Goal: Task Accomplishment & Management: Use online tool/utility

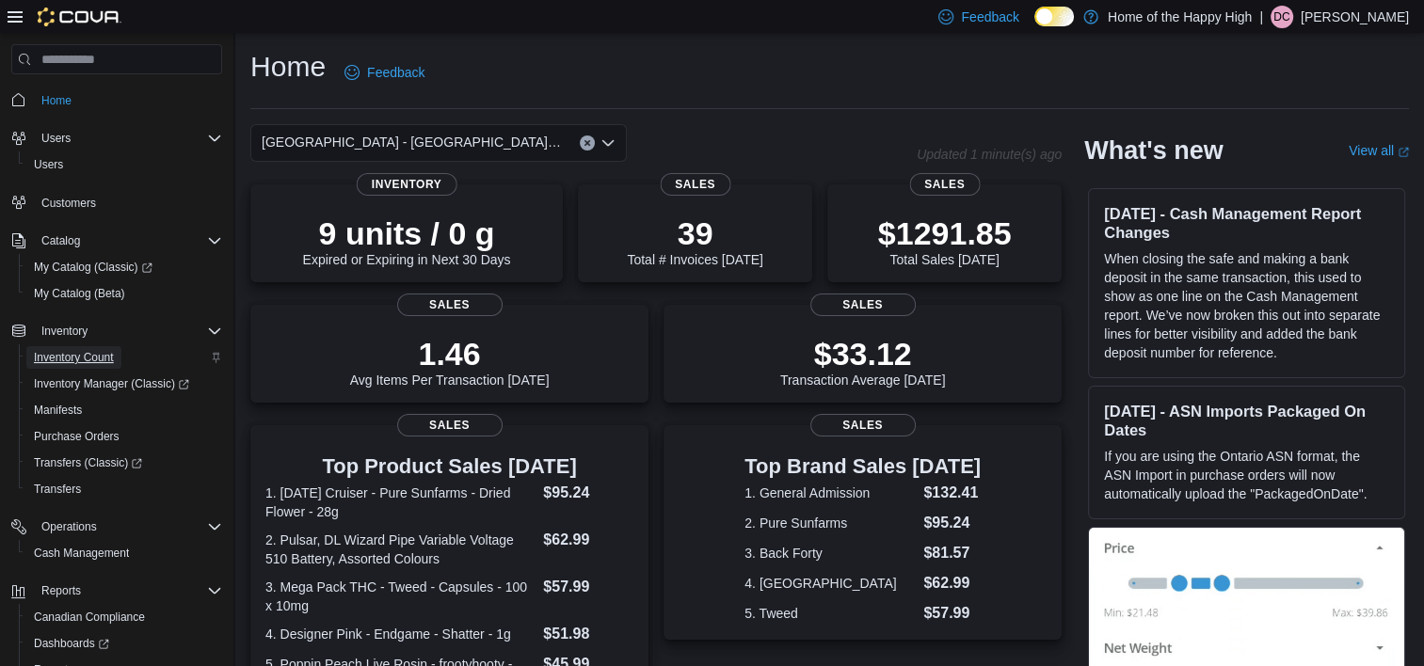
click at [82, 359] on span "Inventory Count" at bounding box center [74, 357] width 80 height 15
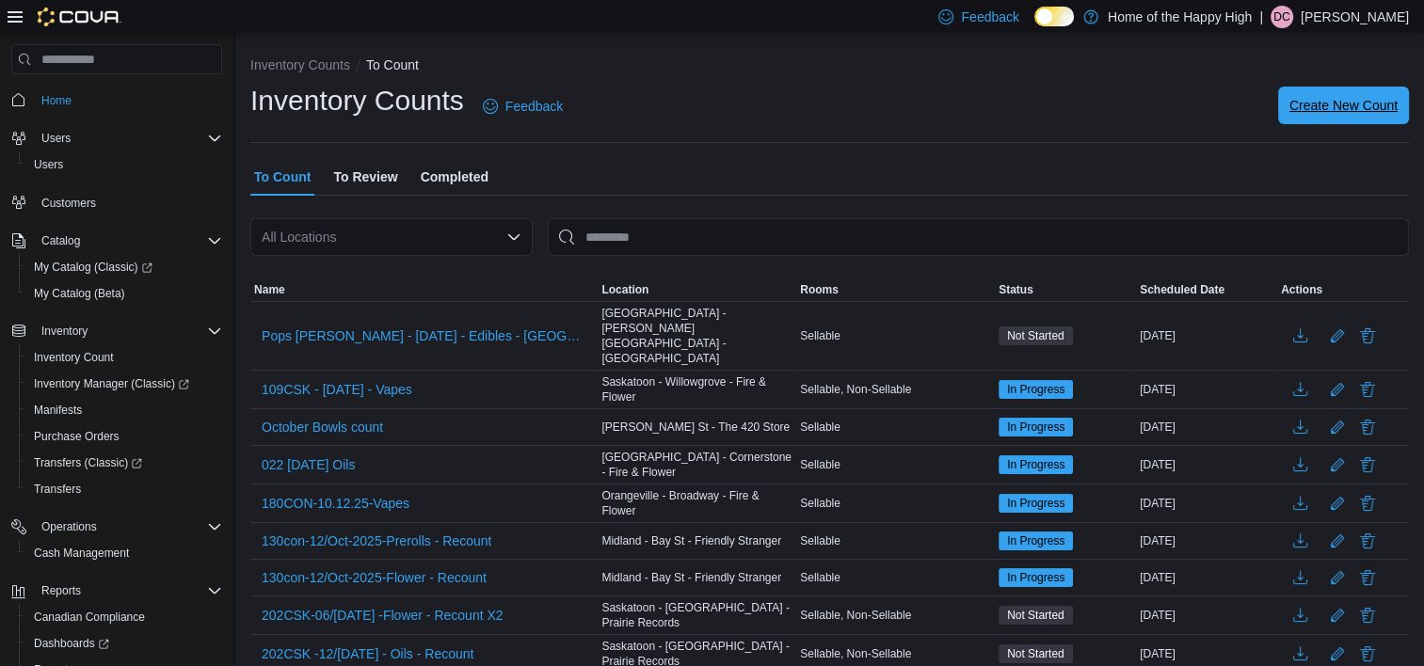
click at [1326, 109] on span "Create New Count" at bounding box center [1343, 105] width 108 height 19
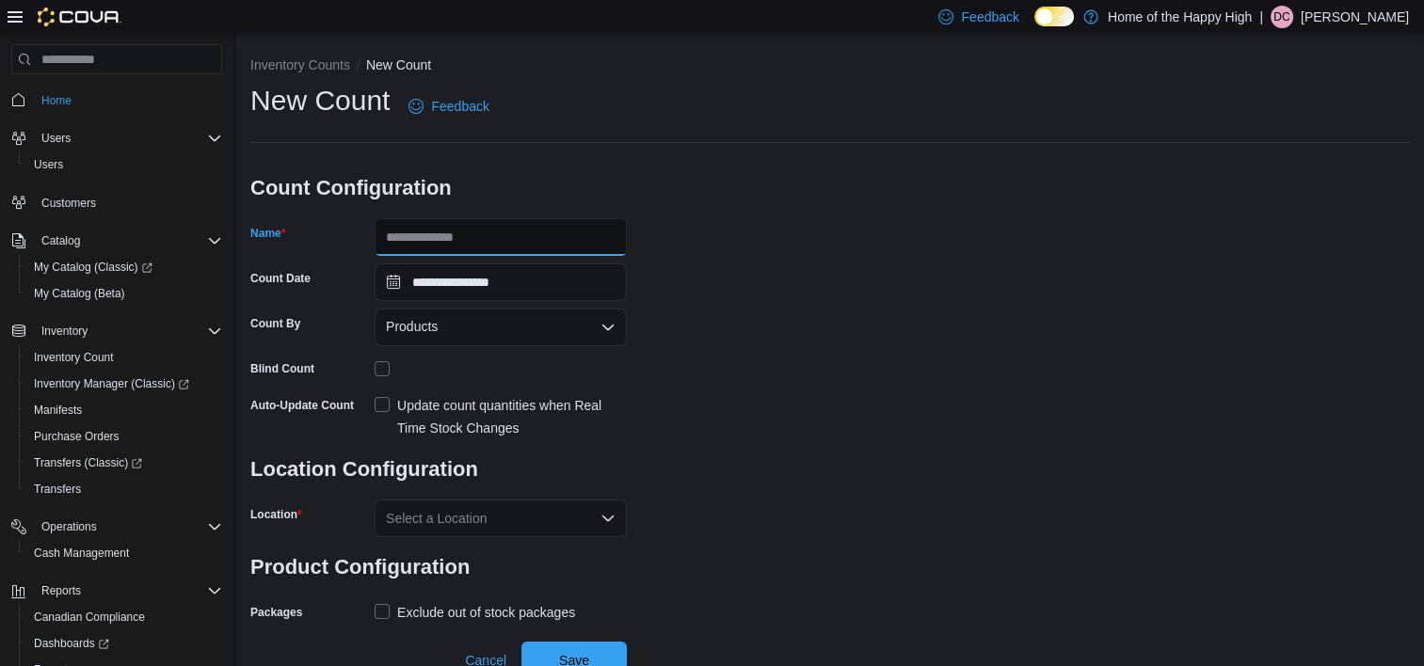
click at [472, 230] on input "Name" at bounding box center [501, 237] width 252 height 38
type input "**********"
click at [485, 321] on div "Products" at bounding box center [501, 328] width 252 height 38
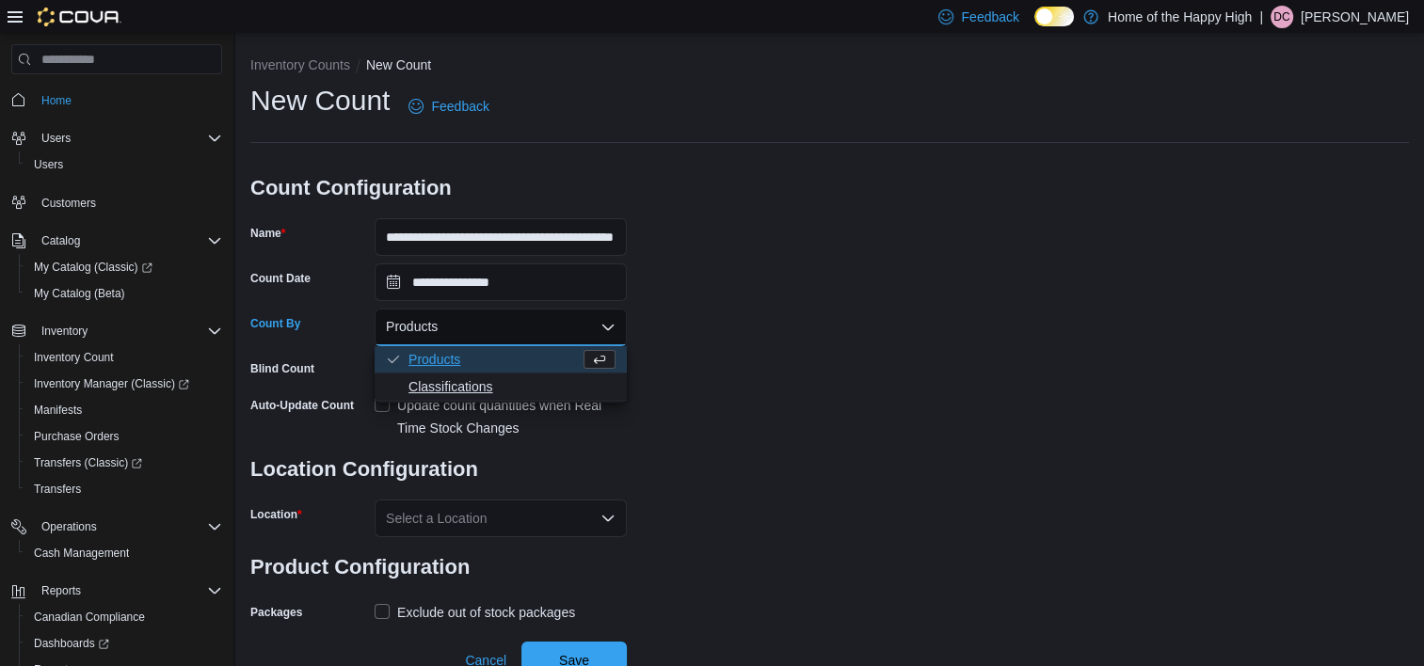
click at [474, 390] on span "Classifications" at bounding box center [511, 386] width 207 height 19
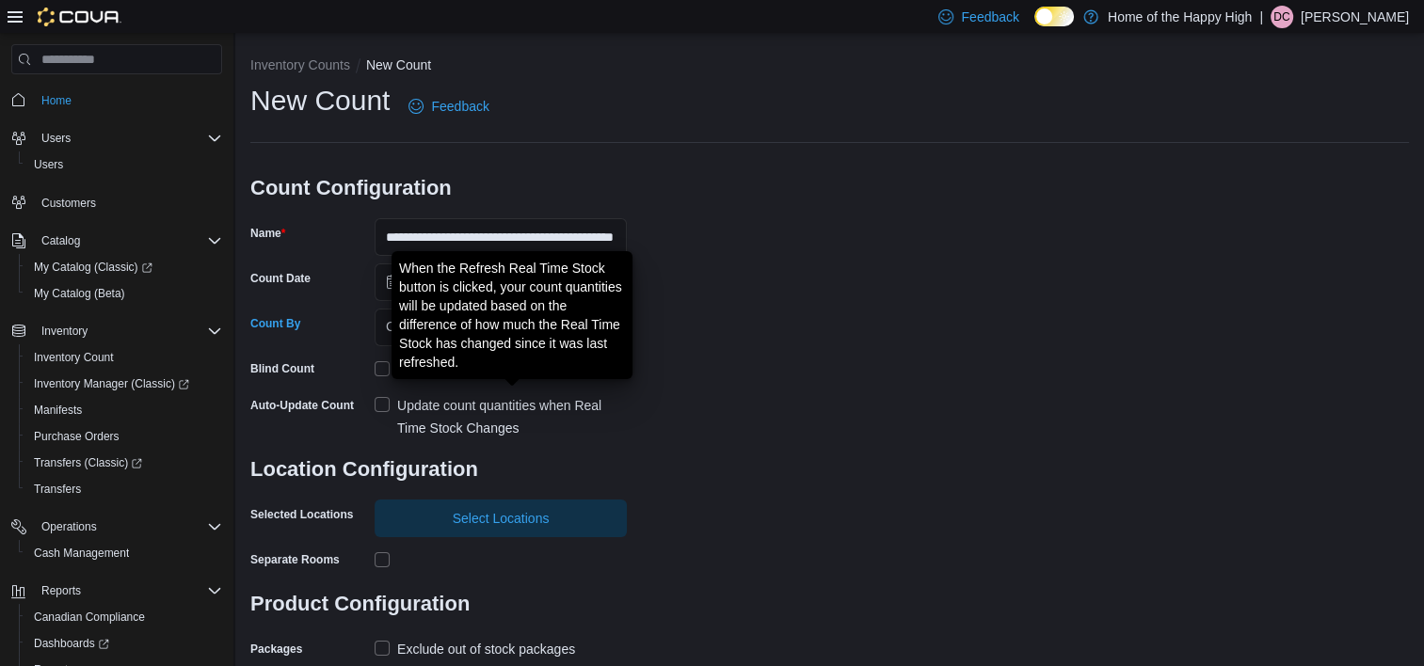
click at [463, 405] on div "Update count quantities when Real Time Stock Changes" at bounding box center [512, 416] width 230 height 45
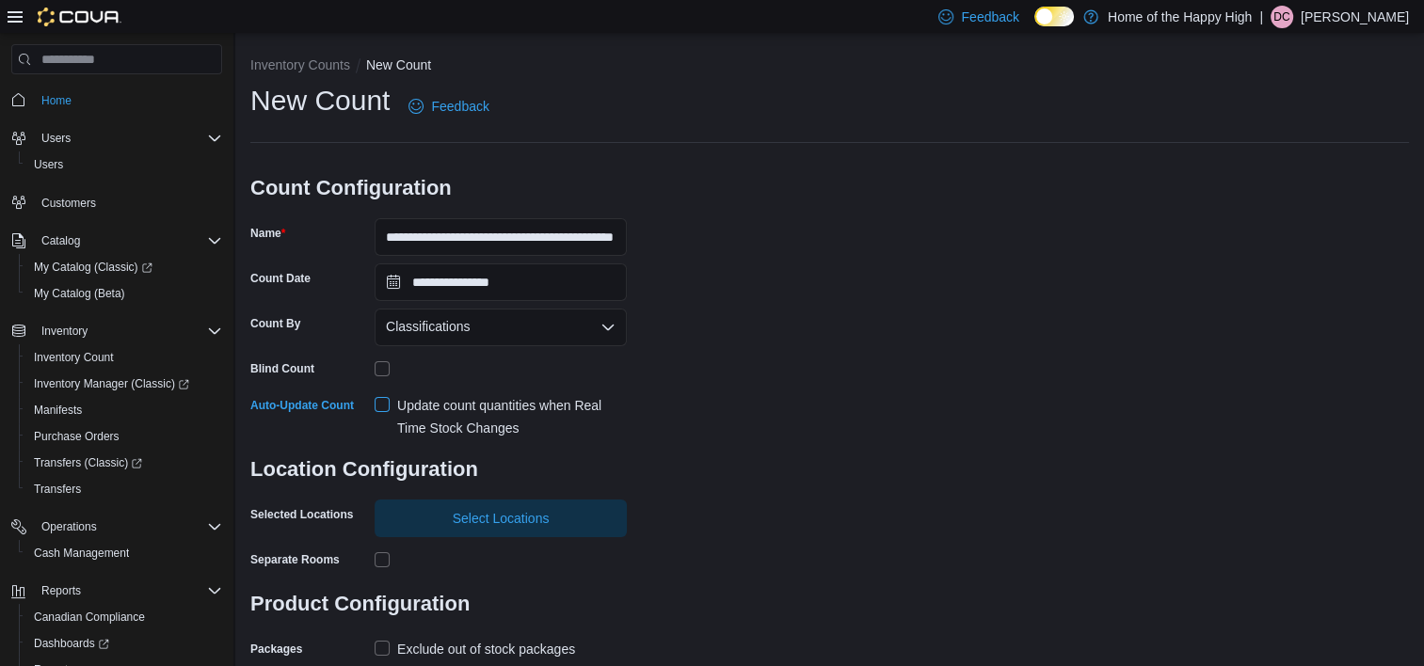
scroll to position [50, 0]
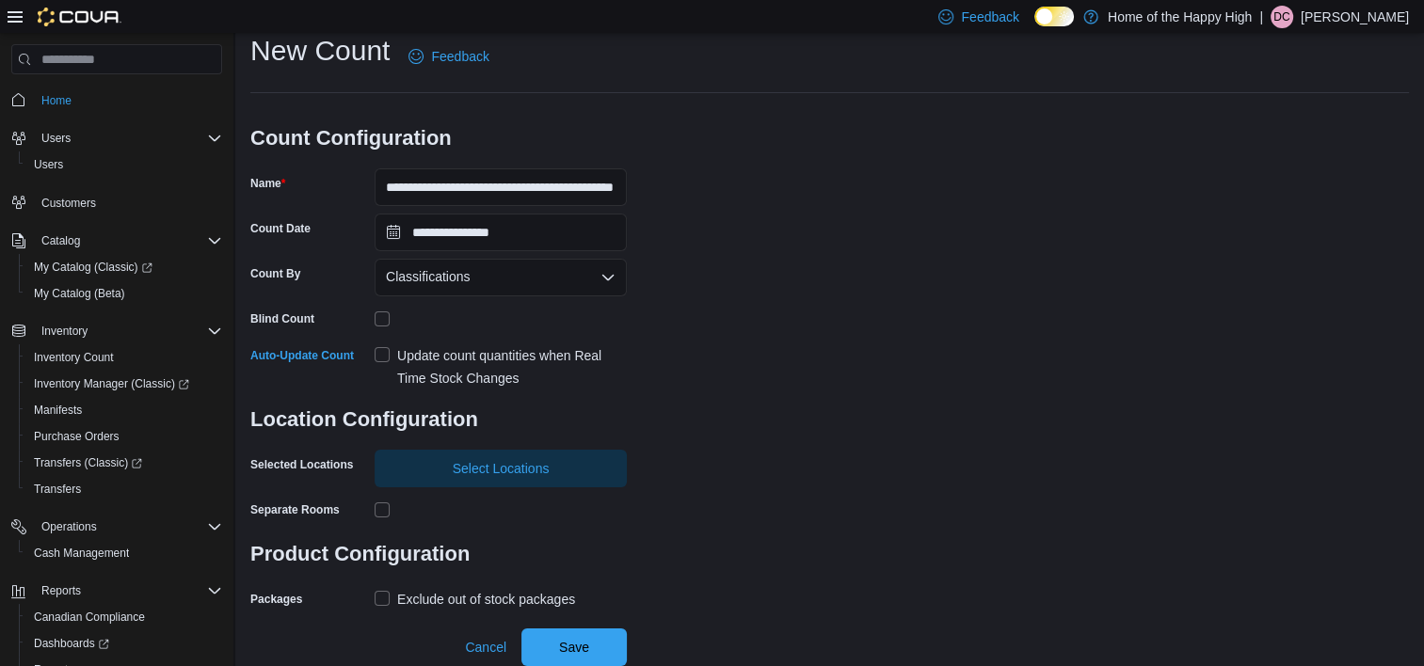
click at [472, 442] on h3 "Location Configuration" at bounding box center [438, 420] width 376 height 60
click at [471, 465] on span "Select Locations" at bounding box center [501, 467] width 97 height 19
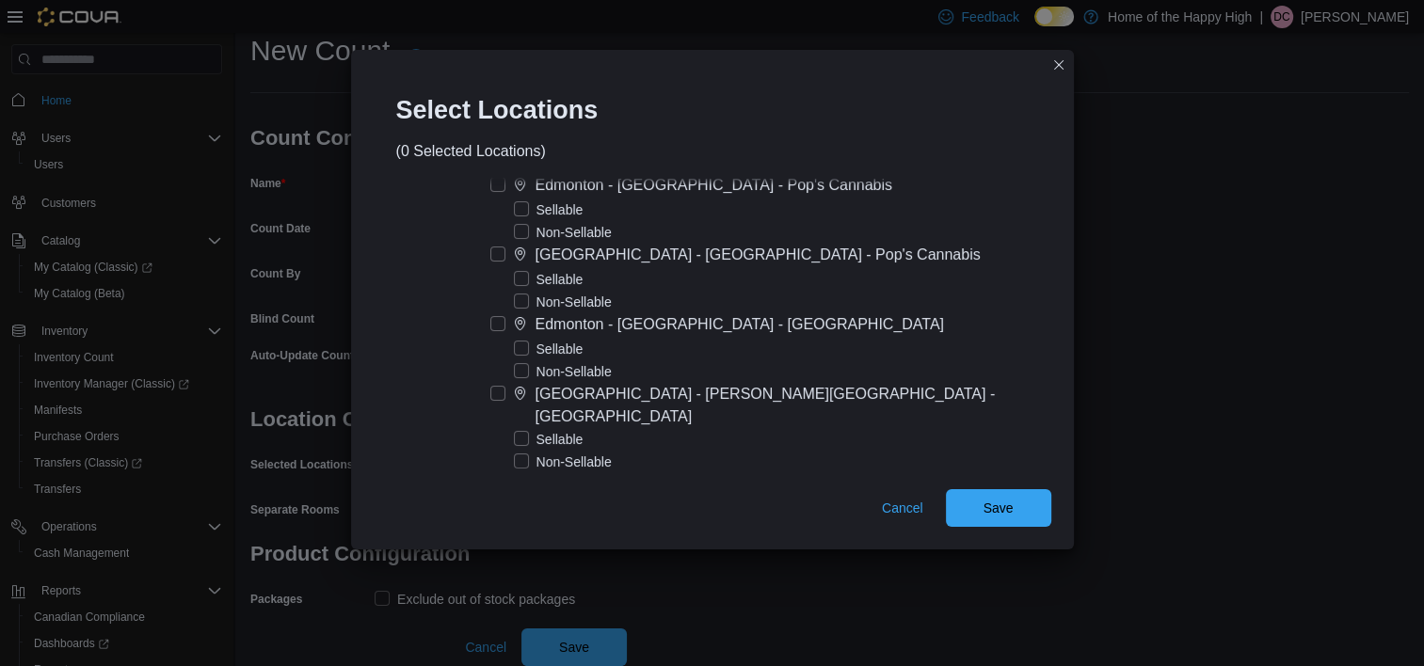
scroll to position [6494, 0]
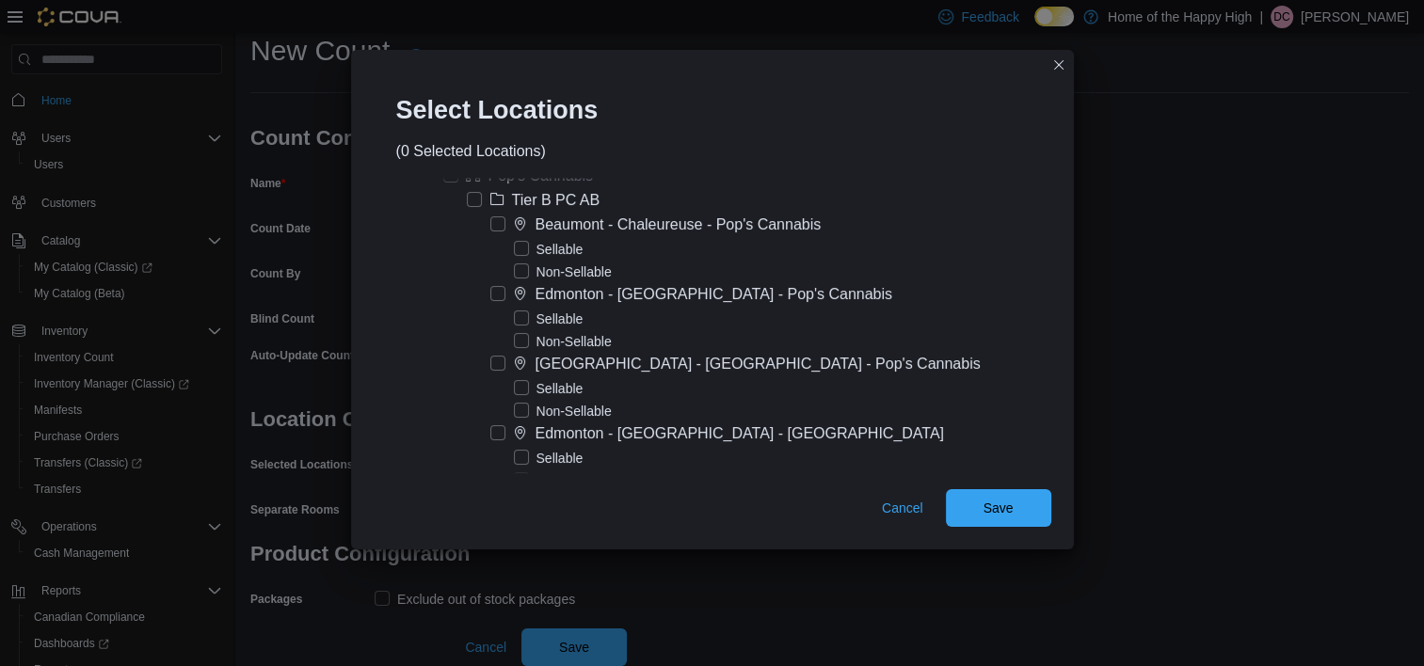
click at [546, 353] on label "[GEOGRAPHIC_DATA] - [GEOGRAPHIC_DATA] - Pop's Cannabis" at bounding box center [735, 364] width 490 height 23
click at [984, 512] on span "Save" at bounding box center [999, 507] width 30 height 19
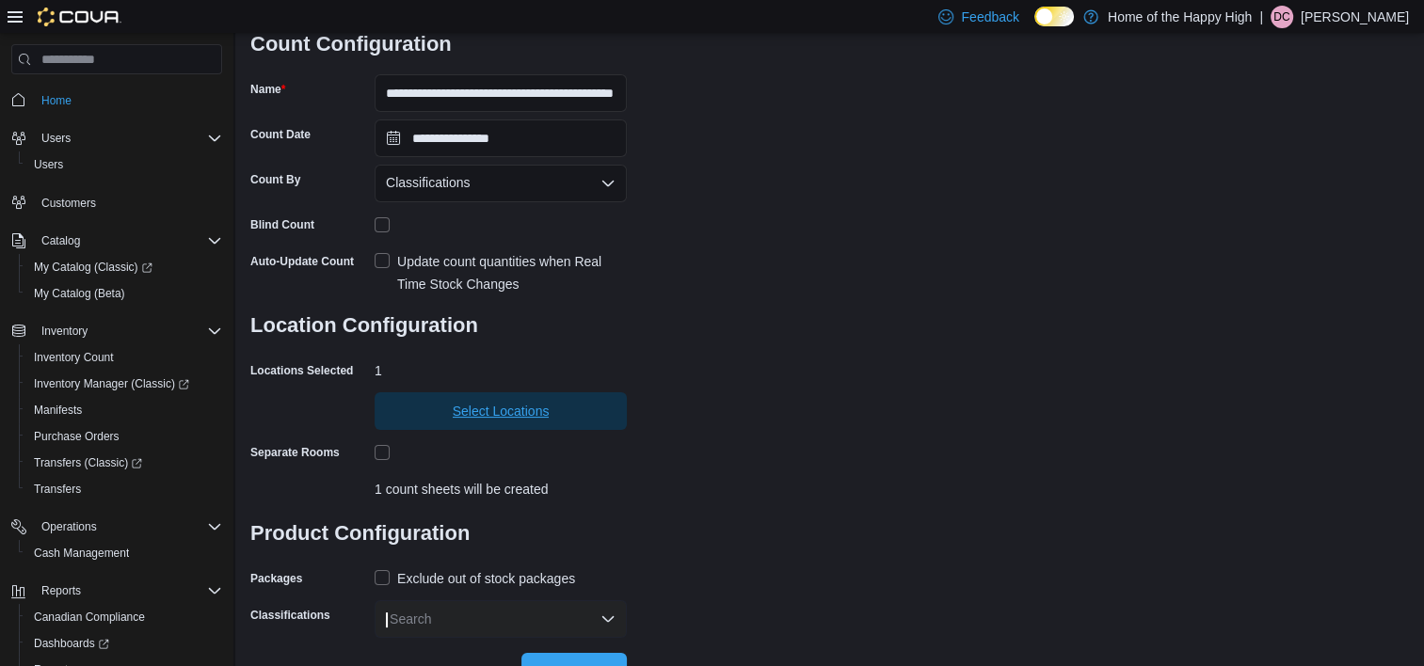
scroll to position [168, 0]
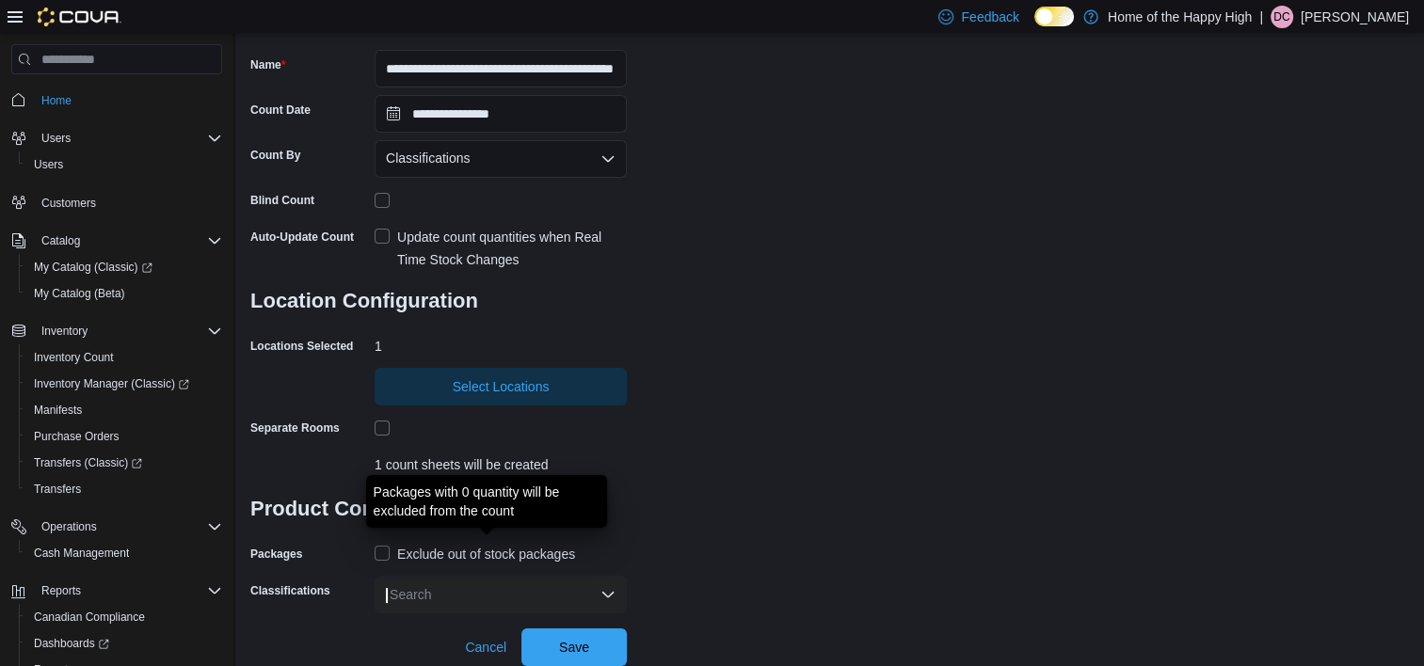
click at [411, 557] on div "Exclude out of stock packages" at bounding box center [486, 554] width 178 height 23
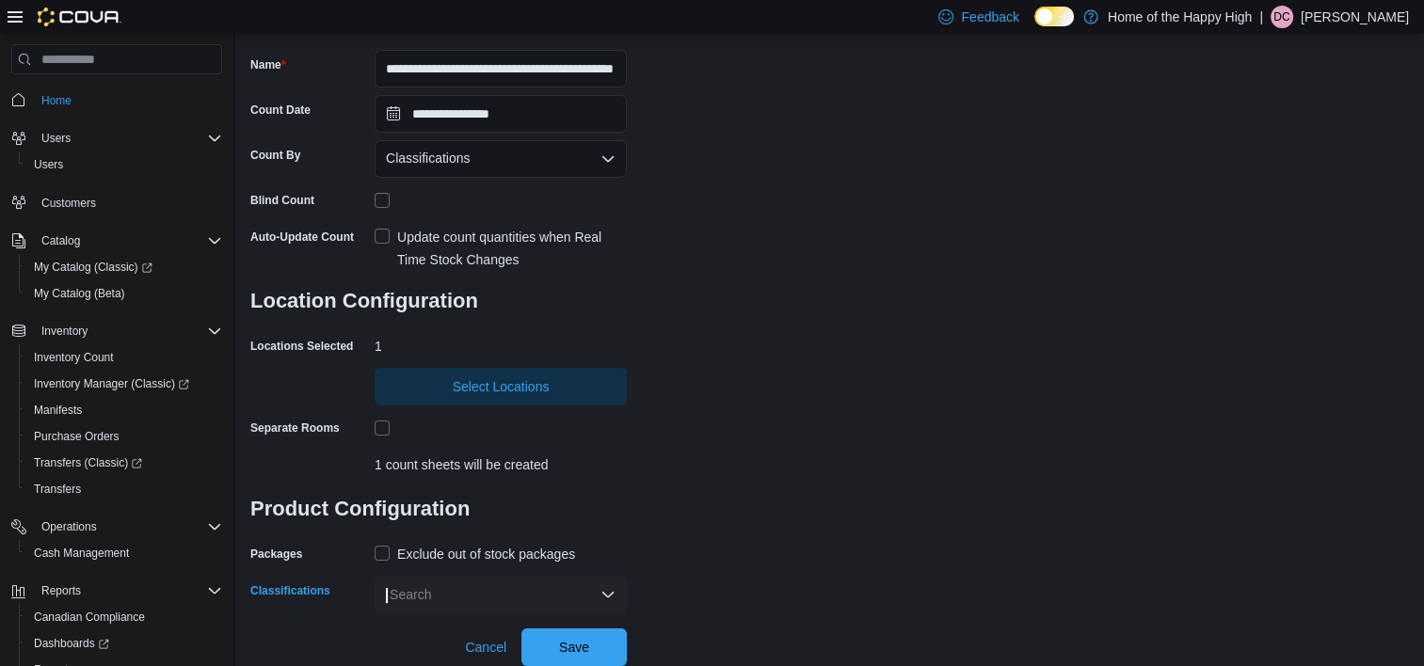
click at [454, 602] on div "Search" at bounding box center [501, 595] width 252 height 38
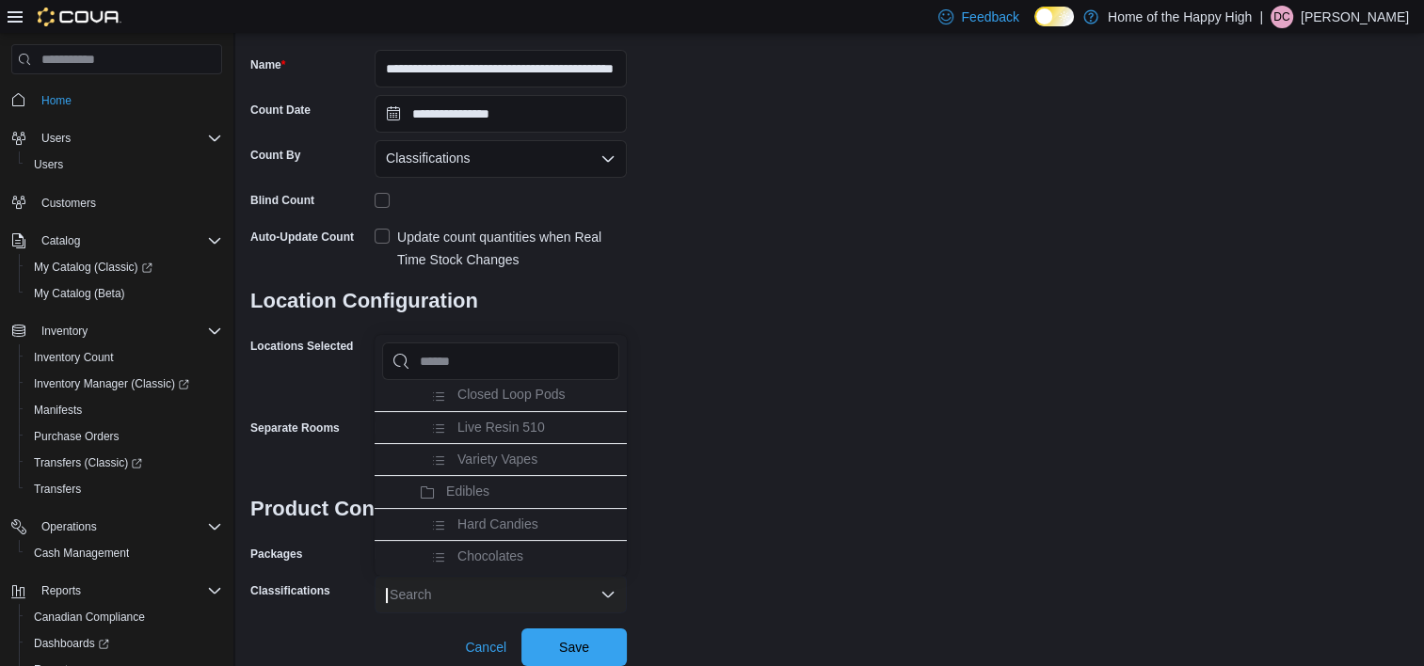
scroll to position [659, 0]
click at [486, 491] on span "Edibles" at bounding box center [467, 483] width 43 height 15
click at [486, 491] on span "Concentrates" at bounding box center [485, 483] width 78 height 15
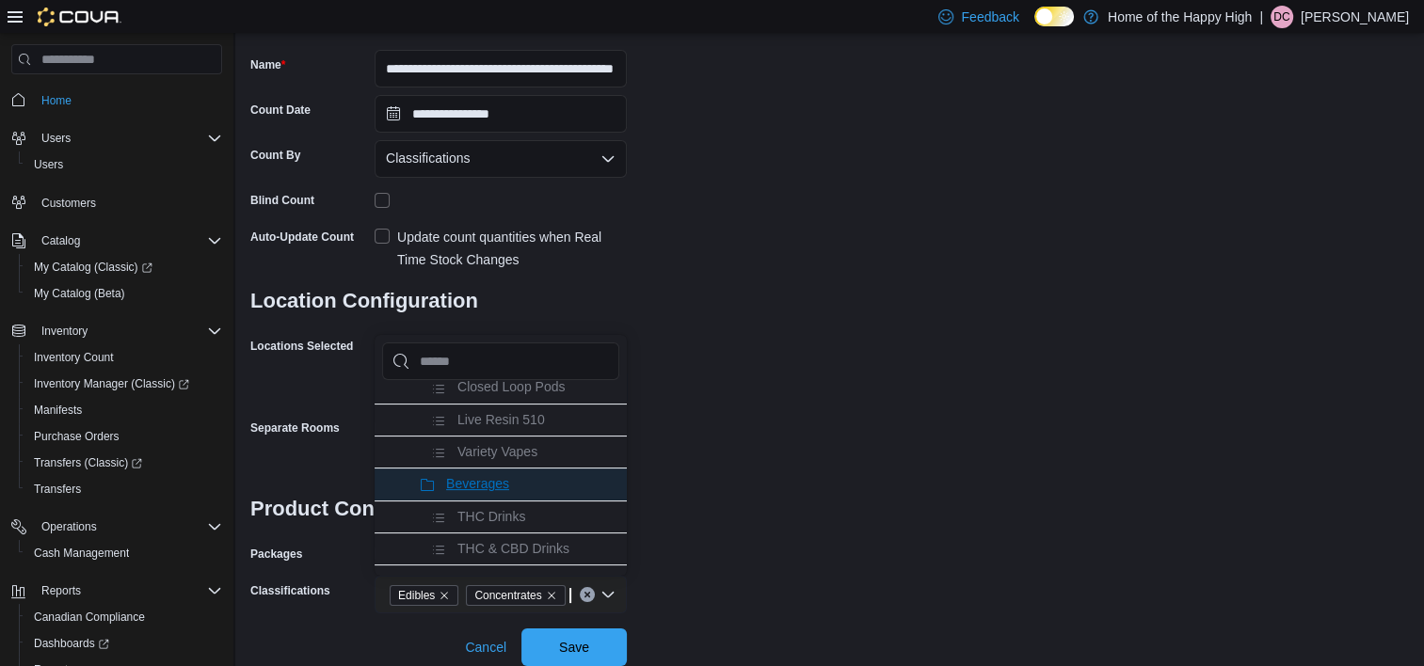
click at [487, 491] on span "Beverages" at bounding box center [477, 483] width 63 height 15
click at [510, 485] on li "Oils" at bounding box center [501, 484] width 252 height 32
click at [508, 487] on li "Topicals" at bounding box center [501, 484] width 252 height 32
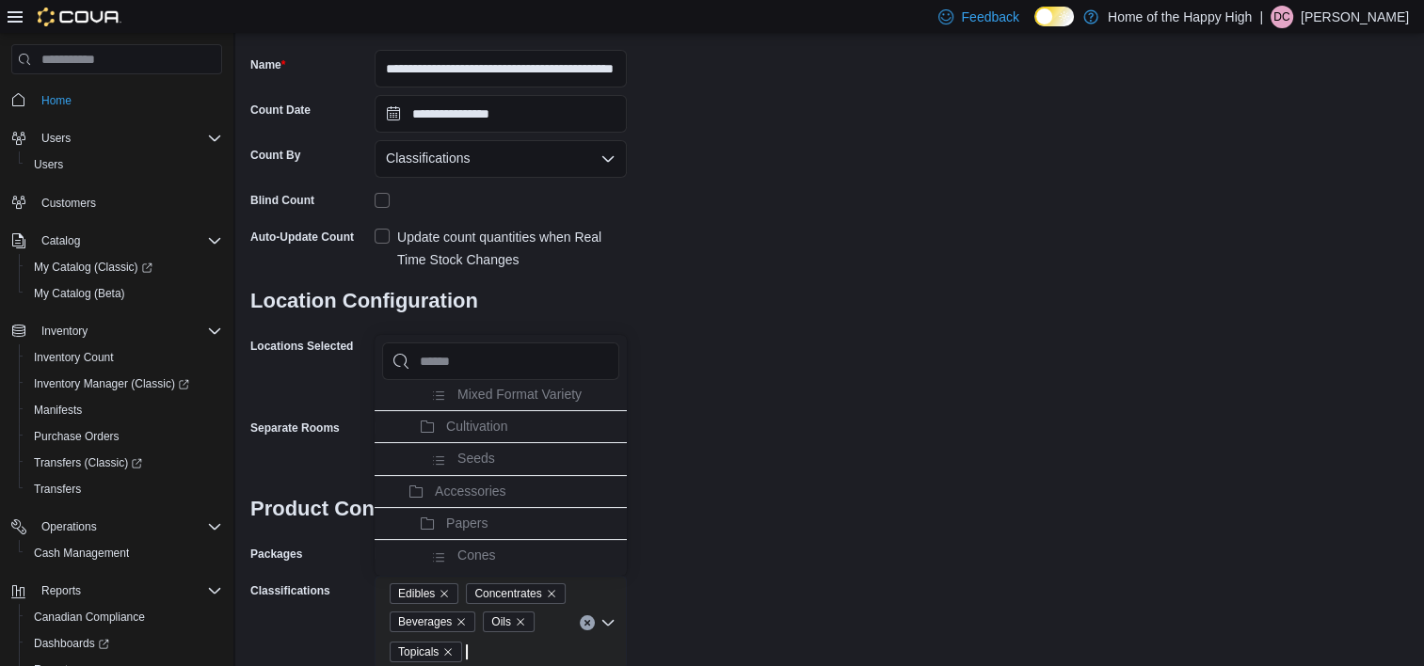
scroll to position [847, 0]
click at [518, 418] on li "Seeds" at bounding box center [501, 424] width 252 height 32
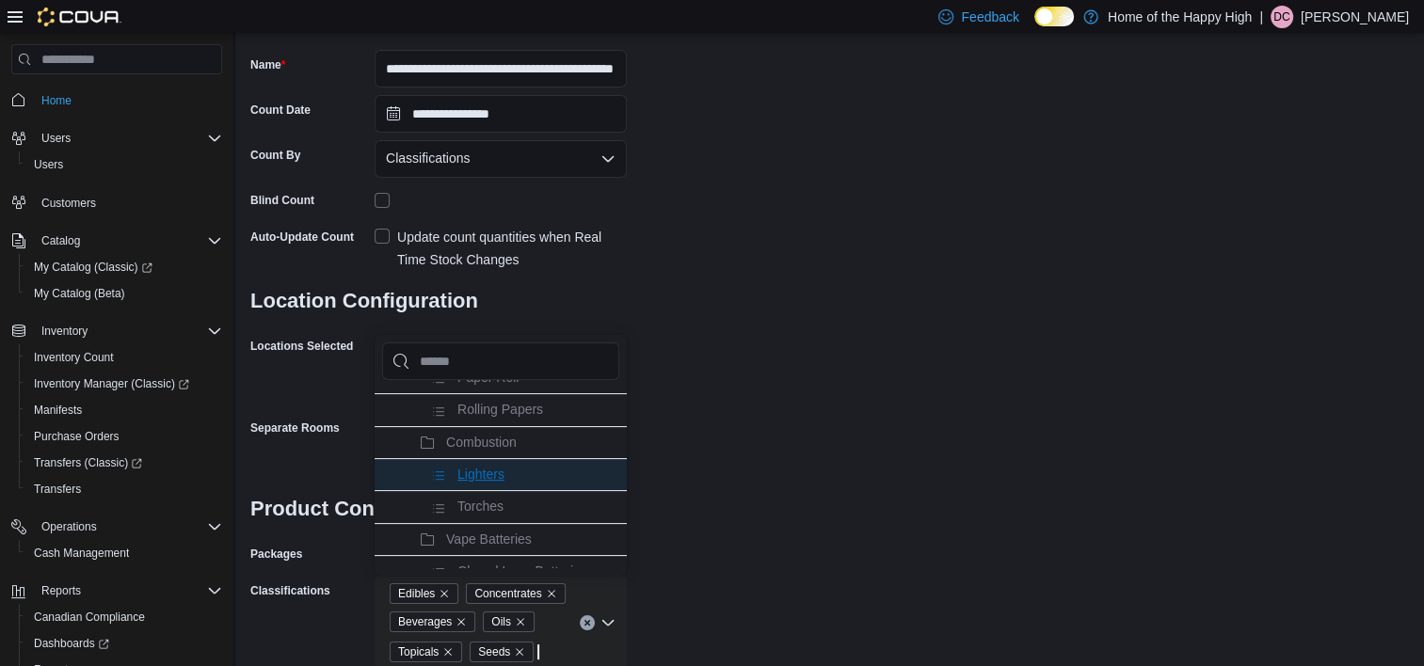
scroll to position [1129, 0]
click at [1005, 357] on div "**********" at bounding box center [829, 291] width 1159 height 757
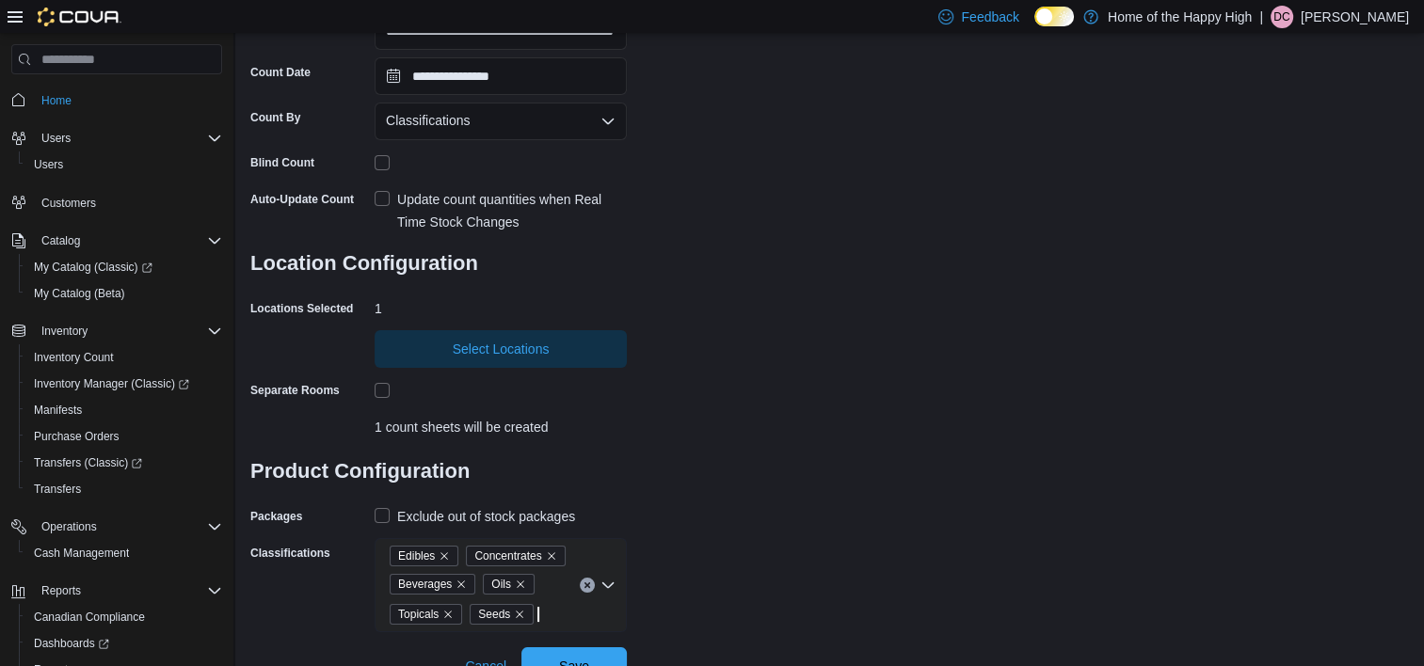
scroll to position [225, 0]
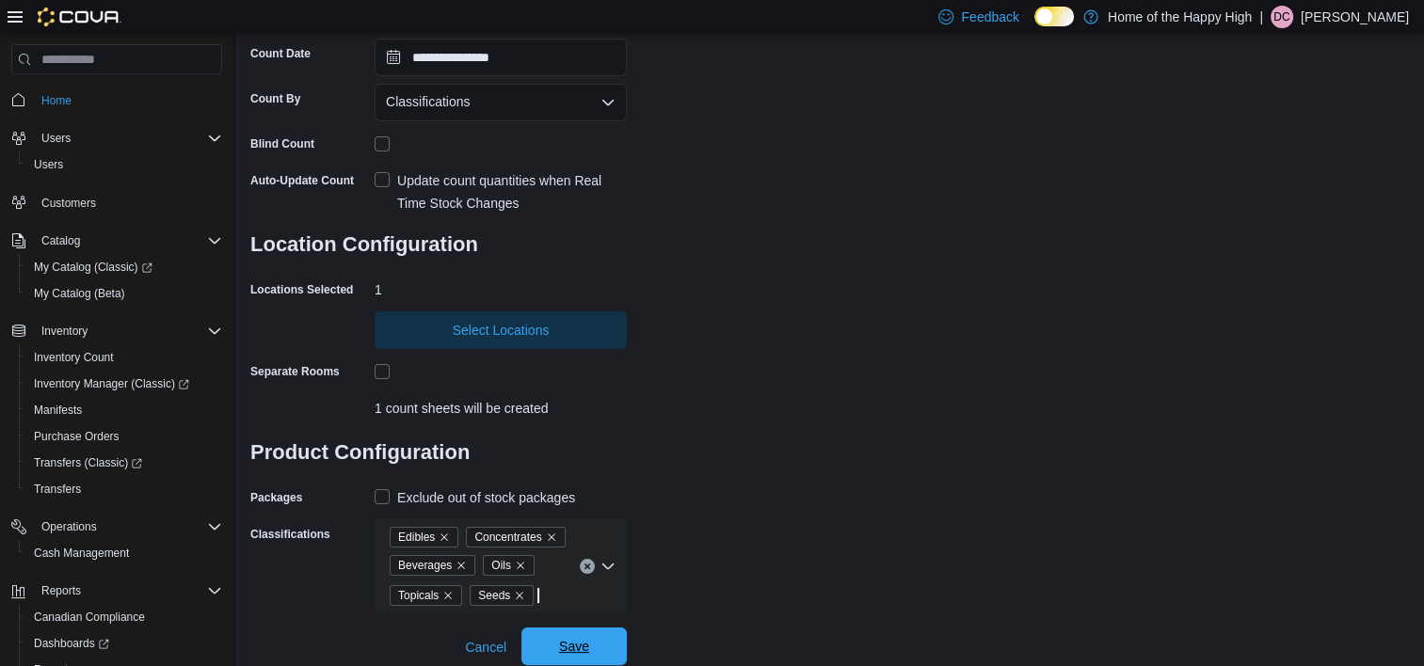
click at [568, 649] on span "Save" at bounding box center [574, 646] width 30 height 19
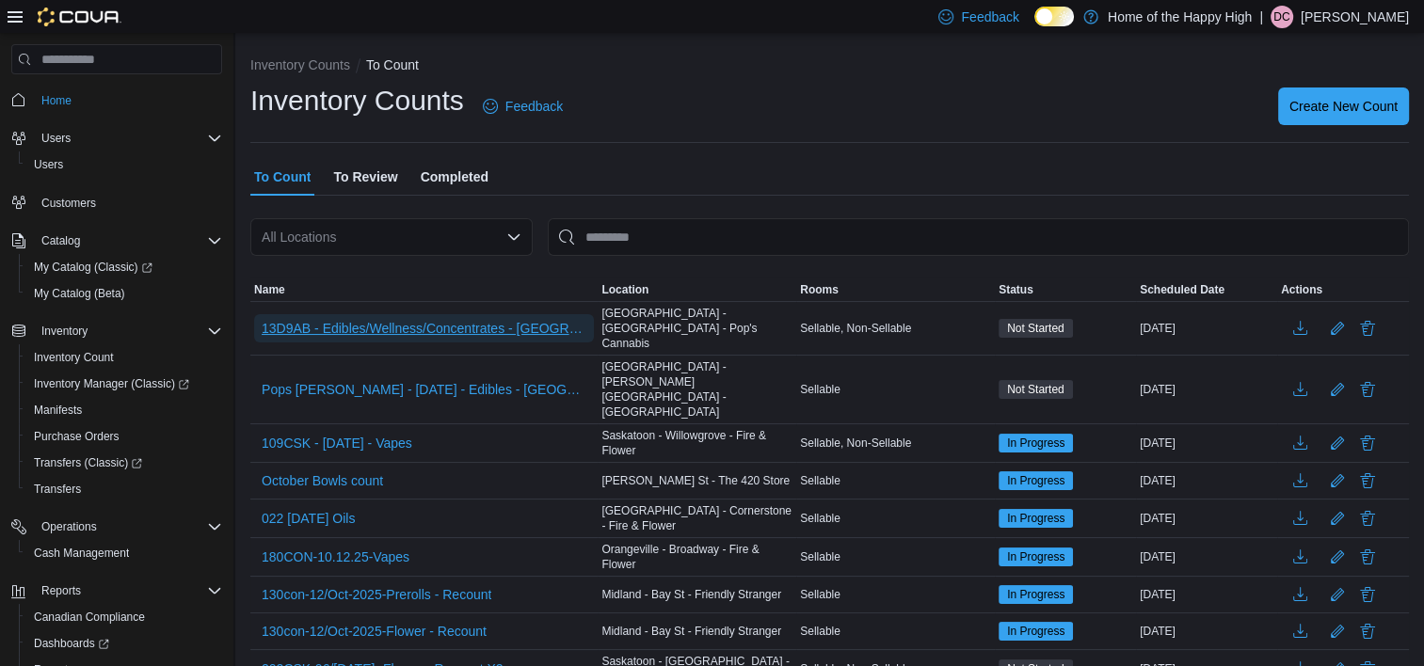
drag, startPoint x: 493, startPoint y: 331, endPoint x: 509, endPoint y: 275, distance: 58.7
click at [493, 328] on span "13D9AB - Edibles/Wellness/Concentrates - [GEOGRAPHIC_DATA] - [GEOGRAPHIC_DATA] …" at bounding box center [424, 328] width 325 height 28
click at [519, 323] on span "13D9AB - Edibles/Wellness/Concentrates - [GEOGRAPHIC_DATA] - [GEOGRAPHIC_DATA] …" at bounding box center [424, 328] width 325 height 19
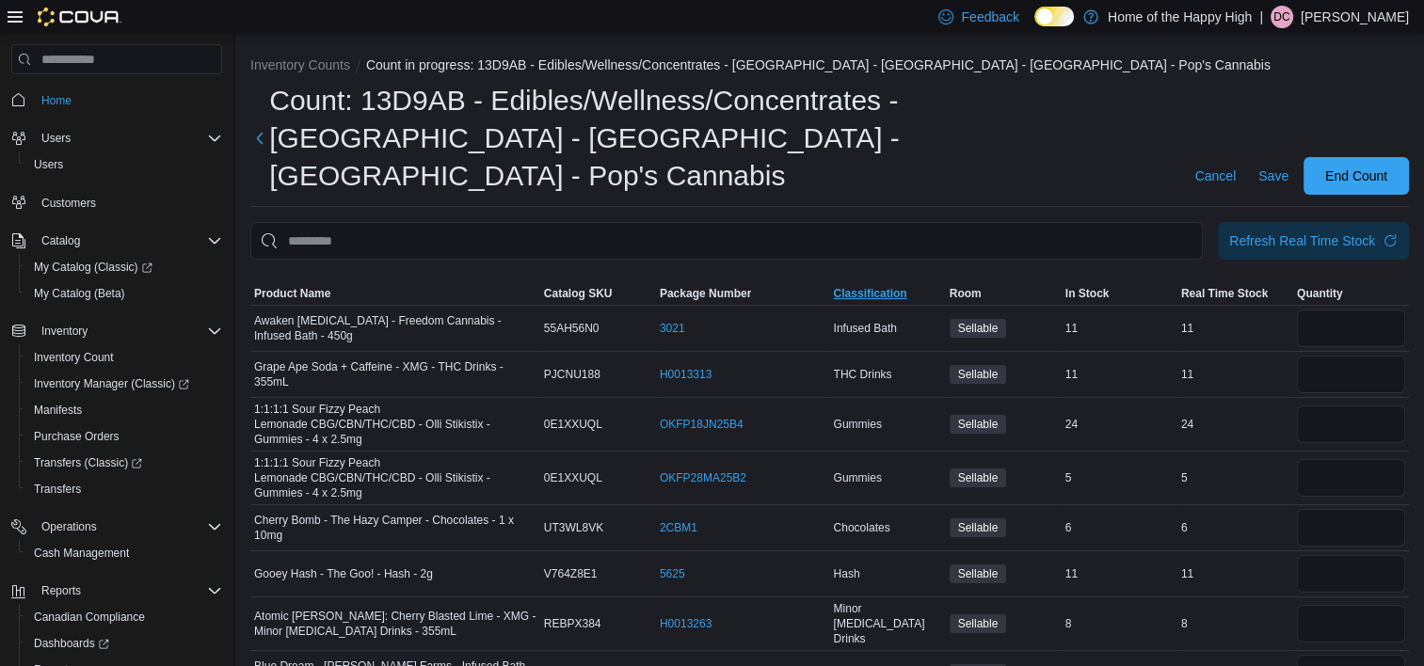
click at [873, 286] on span "Classification" at bounding box center [869, 293] width 73 height 15
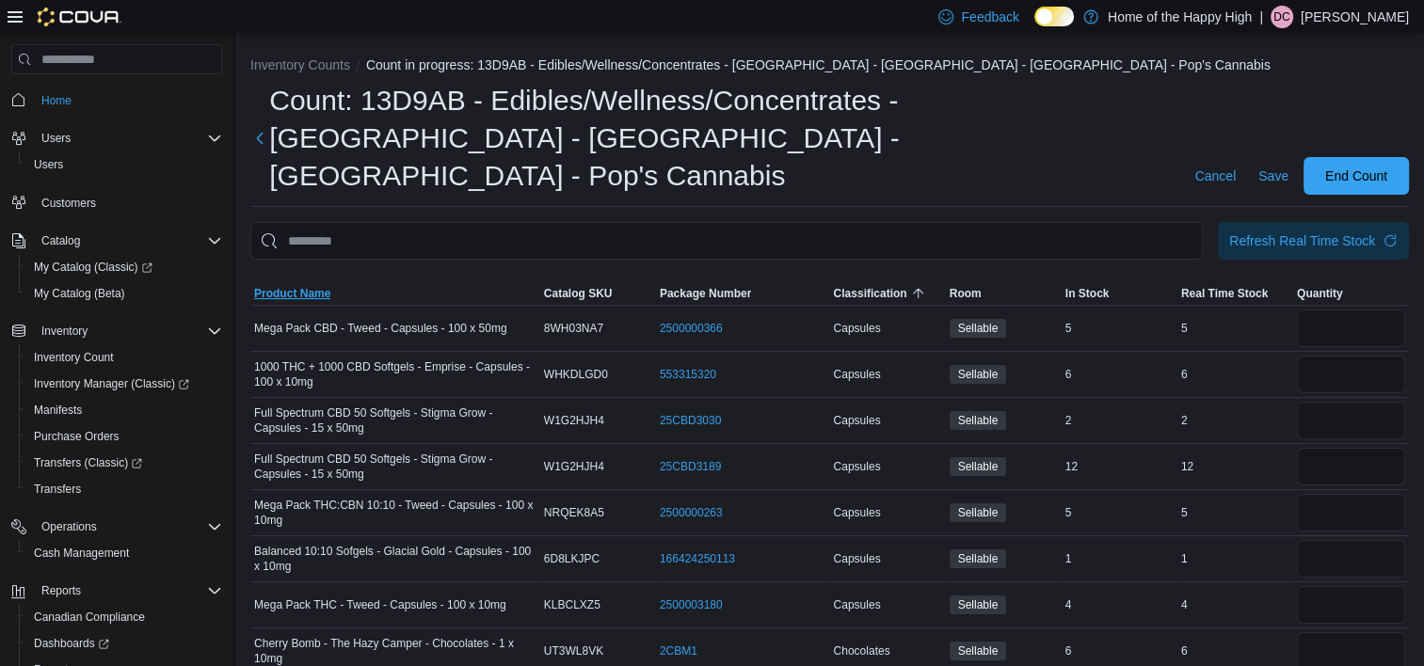
click at [250, 282] on span "Product Name" at bounding box center [395, 293] width 290 height 23
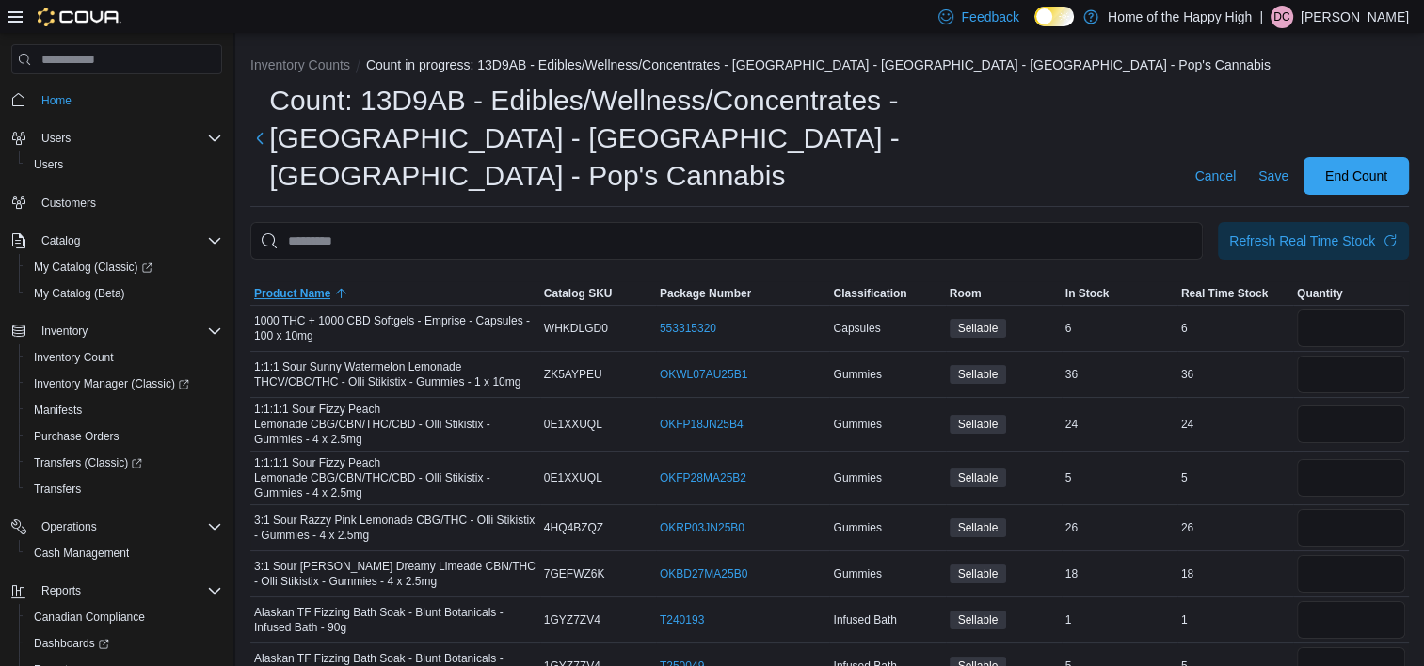
click at [250, 282] on span "Product Name" at bounding box center [395, 293] width 290 height 23
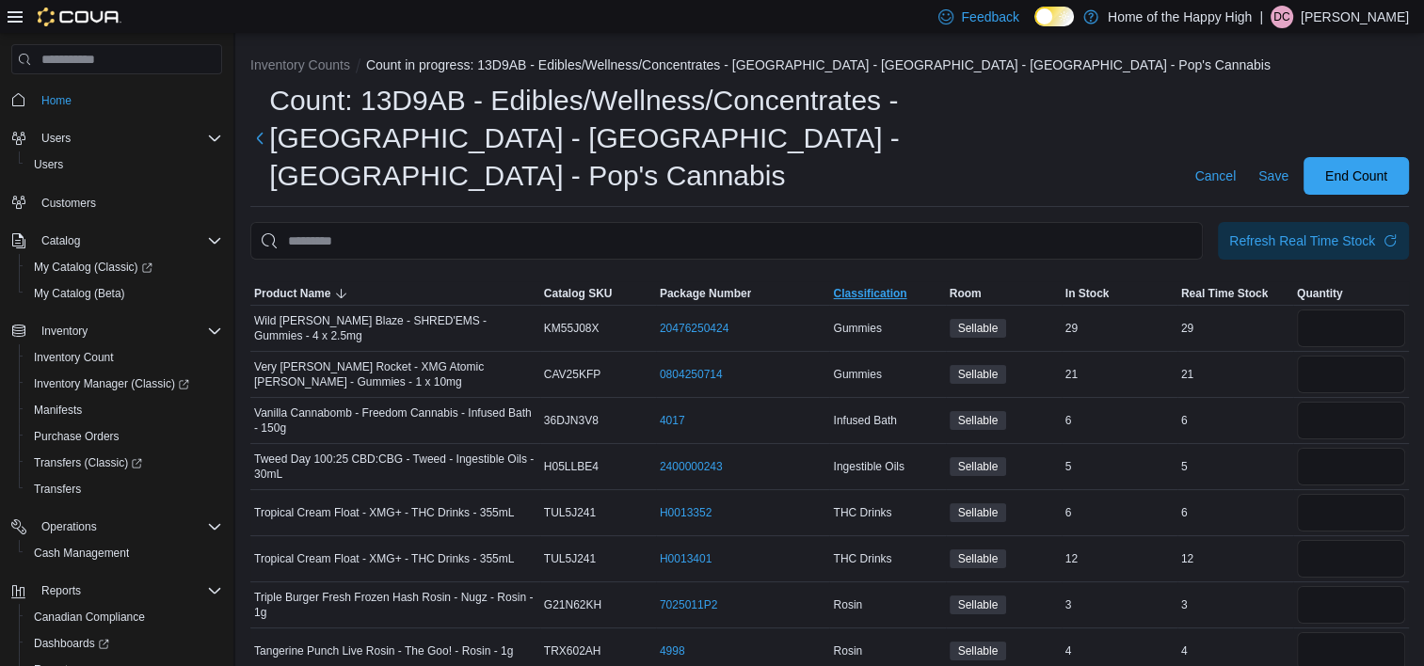
click at [837, 282] on span "Classification" at bounding box center [887, 293] width 116 height 23
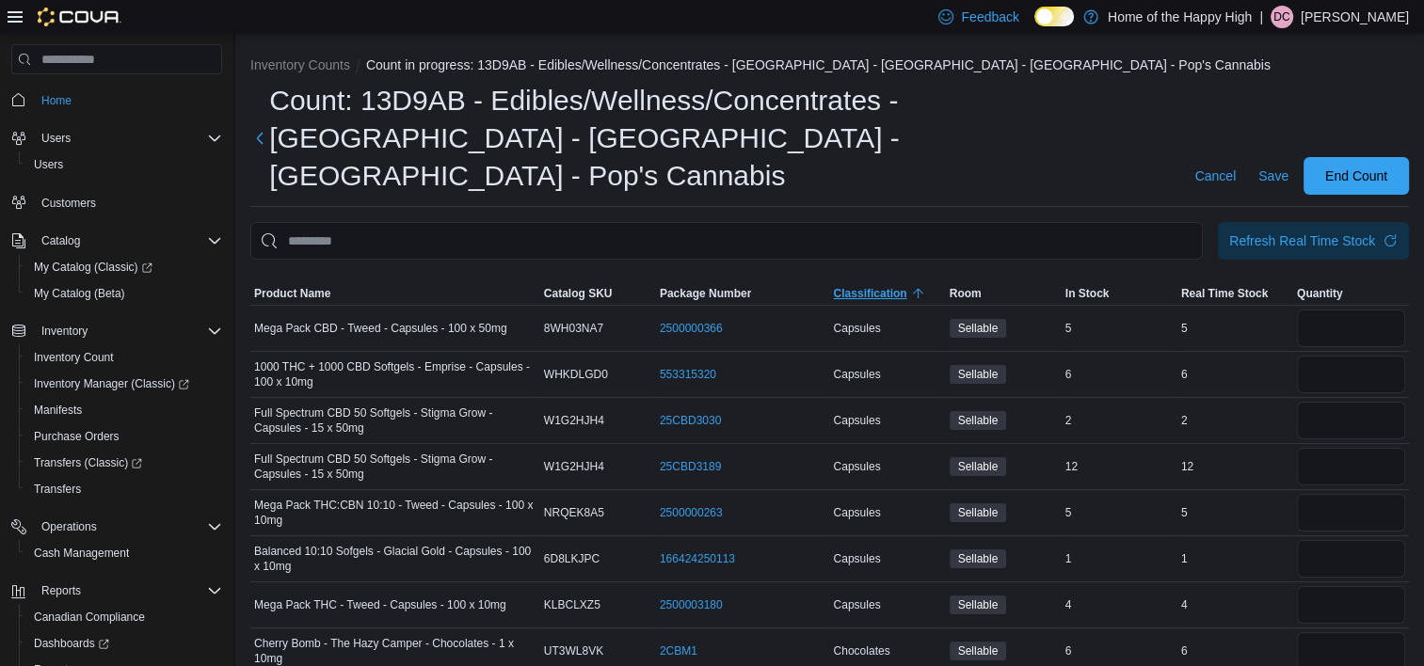
click at [837, 282] on span "Classification" at bounding box center [887, 293] width 116 height 23
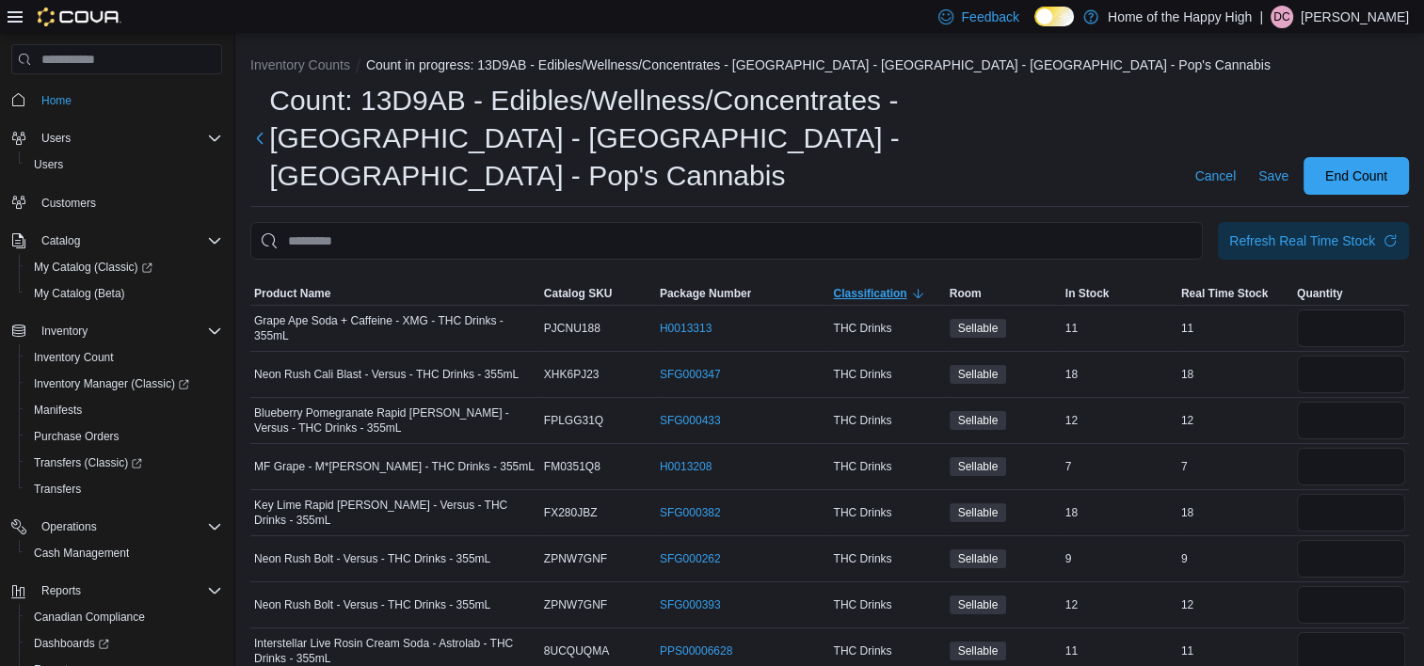
click at [898, 282] on span "Classification" at bounding box center [887, 293] width 116 height 23
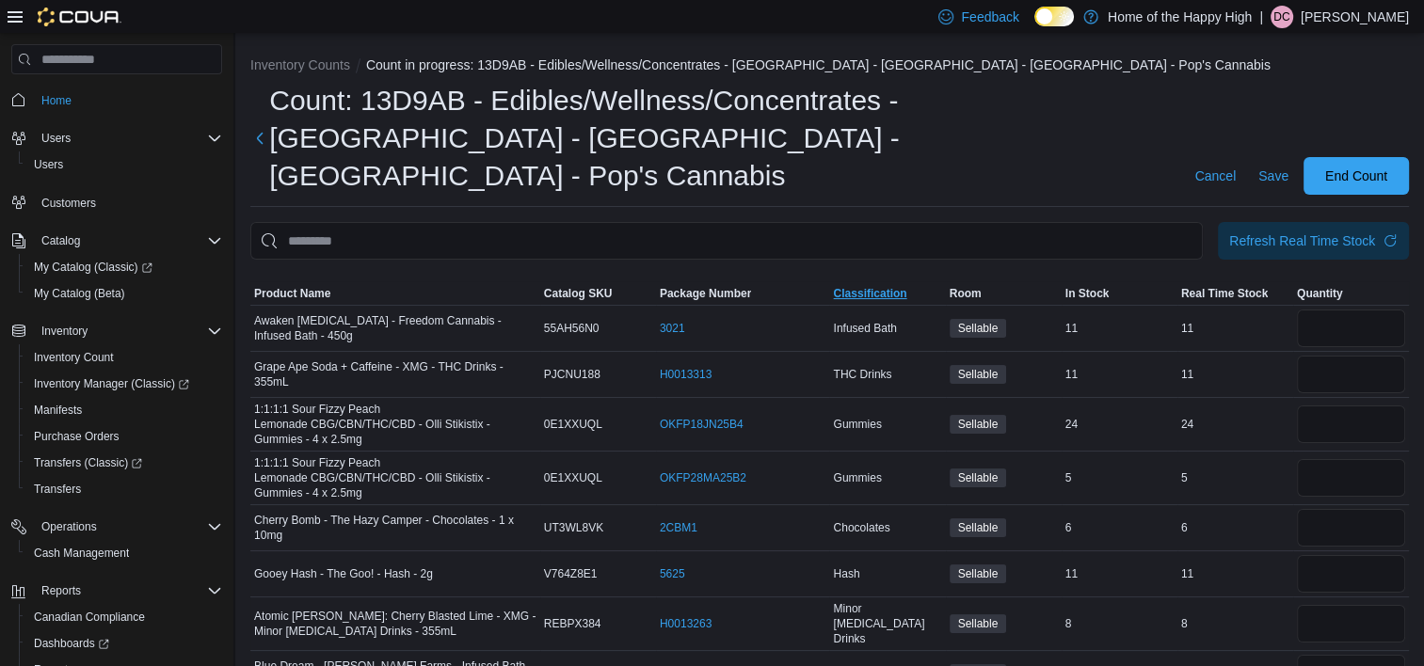
click at [858, 286] on span "Classification" at bounding box center [869, 293] width 73 height 15
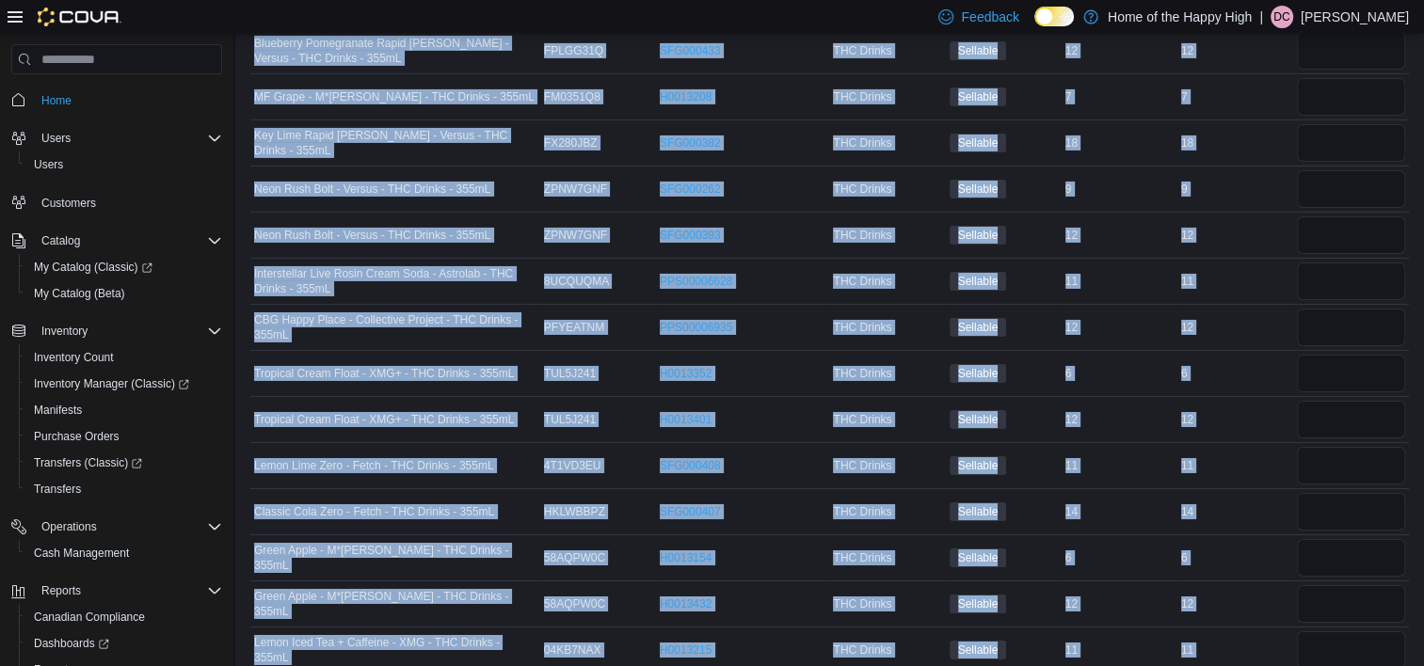
scroll to position [6621, 0]
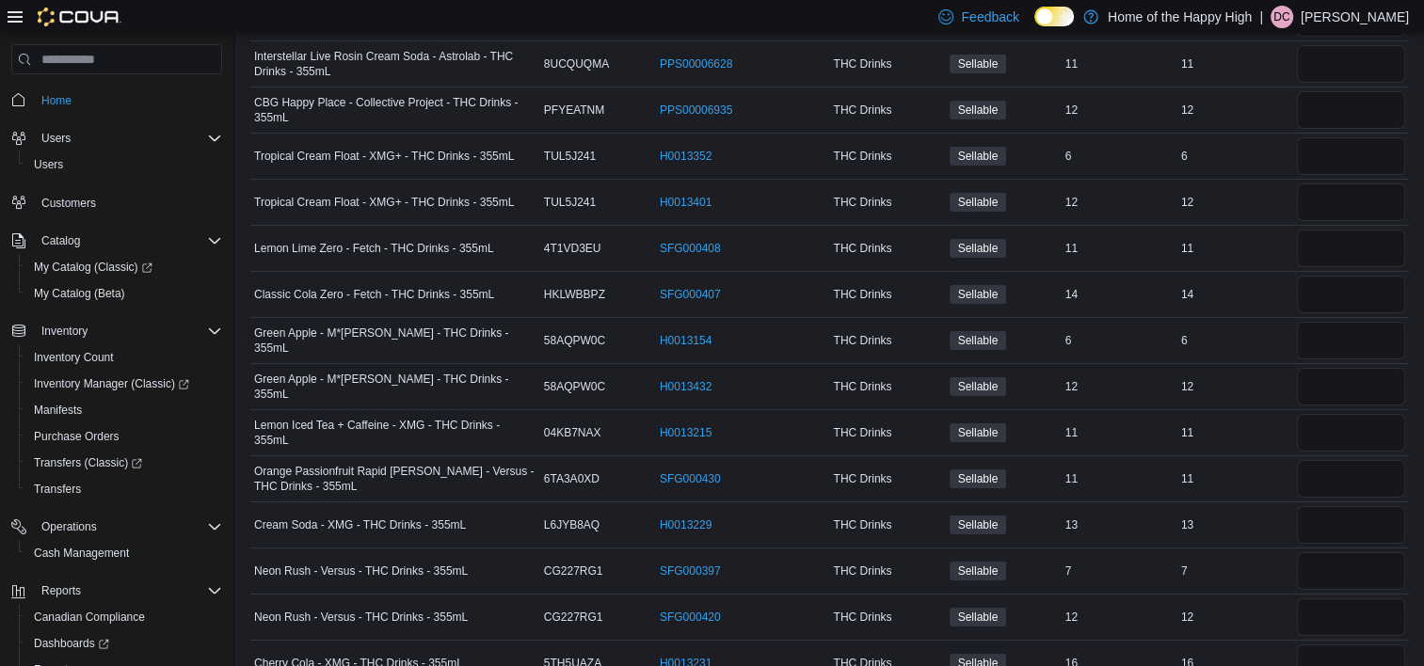
drag, startPoint x: 248, startPoint y: 237, endPoint x: 1412, endPoint y: 653, distance: 1235.5
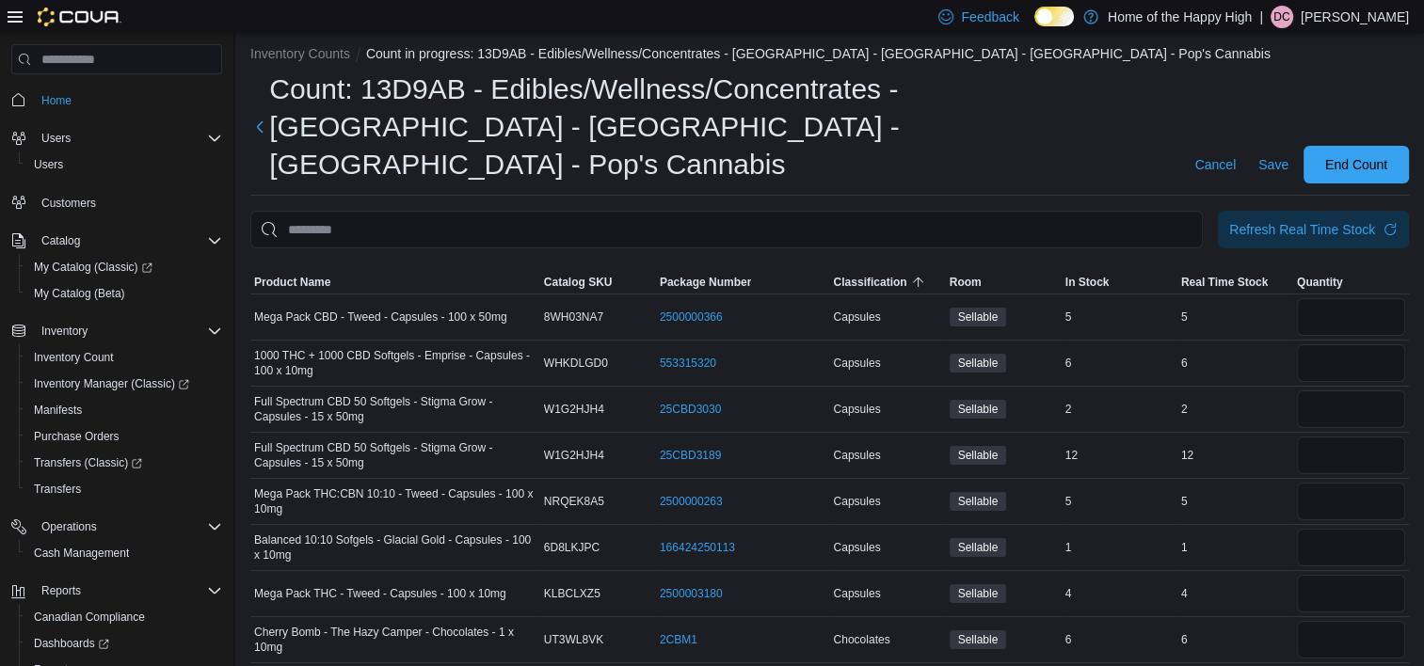
scroll to position [0, 0]
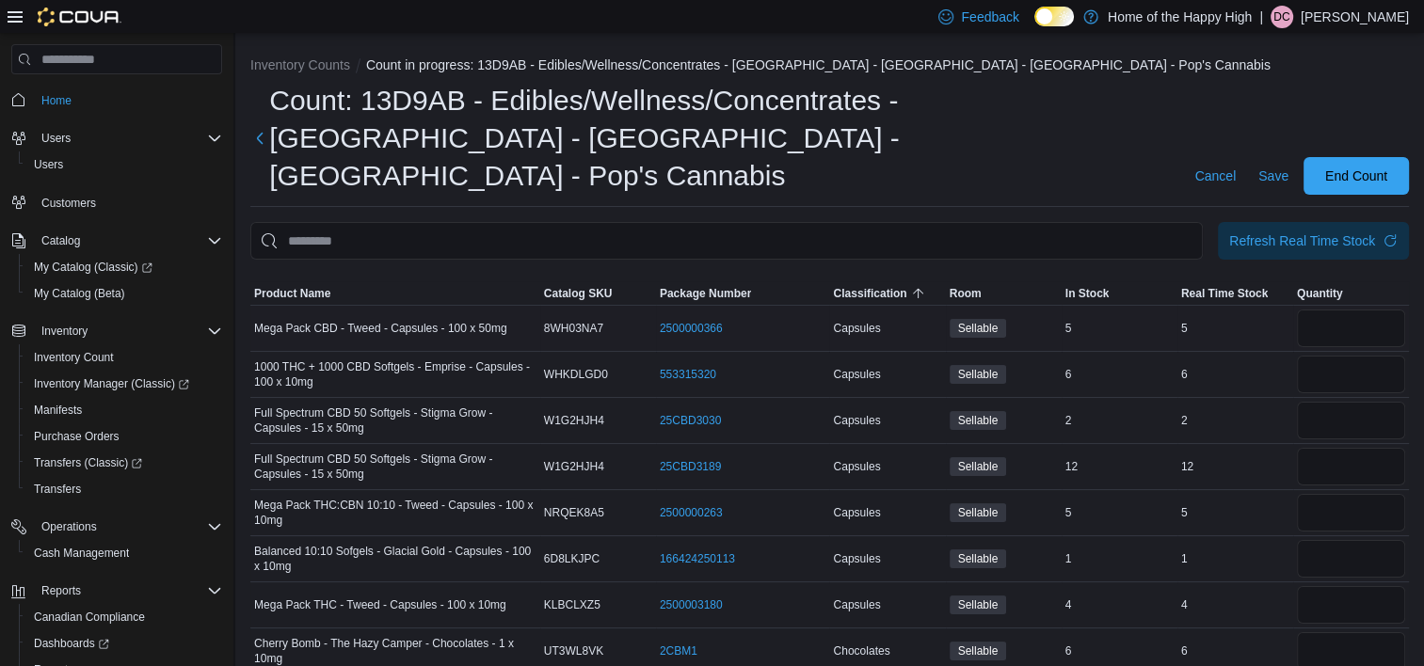
click at [798, 317] on div "2500000366 (opens in a new tab or window)" at bounding box center [743, 328] width 174 height 23
click at [871, 136] on h1 "Count: 13D9AB - Edibles/Wellness/Concentrates - [GEOGRAPHIC_DATA] - [GEOGRAPHIC…" at bounding box center [720, 138] width 903 height 113
click at [850, 151] on h1 "Count: 13D9AB - Edibles/Wellness/Concentrates - [GEOGRAPHIC_DATA] - [GEOGRAPHIC…" at bounding box center [720, 138] width 903 height 113
click at [798, 154] on h1 "Count: 13D9AB - Edibles/Wellness/Concentrates - [GEOGRAPHIC_DATA] - [GEOGRAPHIC…" at bounding box center [720, 138] width 903 height 113
